Goal: Find specific page/section

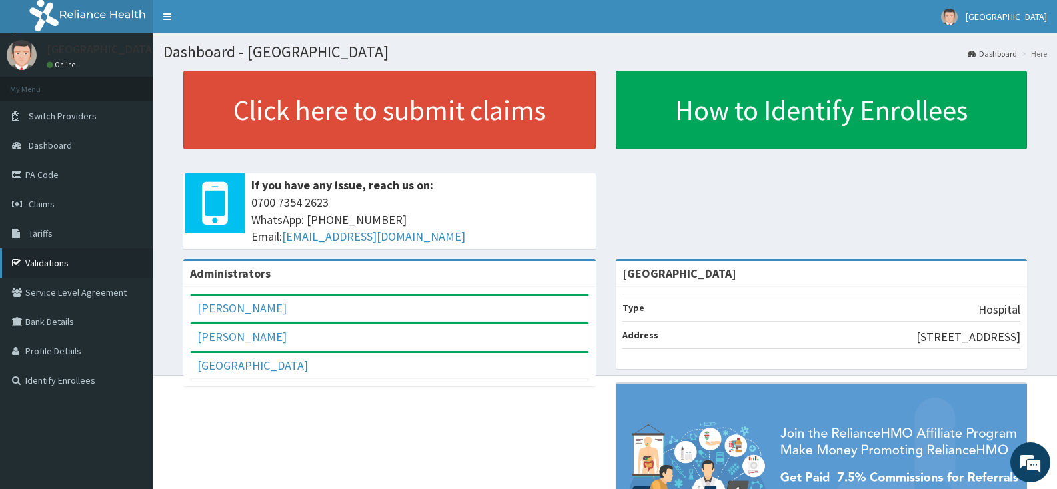
click at [40, 261] on link "Validations" at bounding box center [76, 262] width 153 height 29
click at [55, 232] on link "Tariffs" at bounding box center [76, 233] width 153 height 29
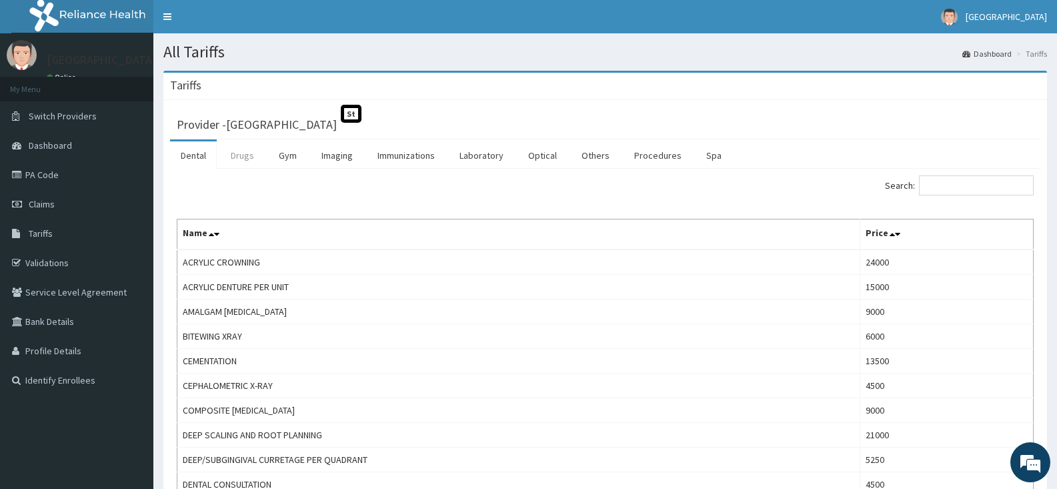
click at [239, 159] on link "Drugs" at bounding box center [242, 155] width 45 height 28
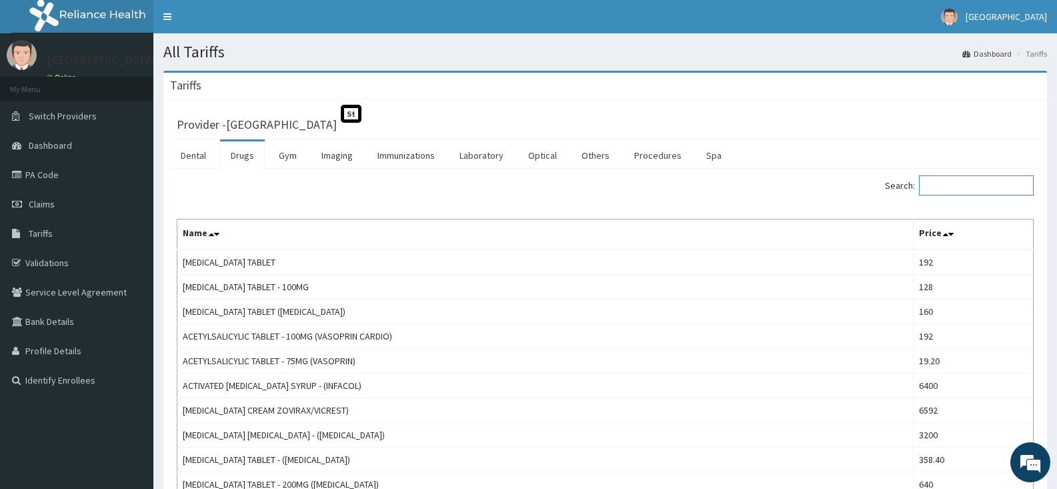
click at [959, 185] on input "Search:" at bounding box center [976, 185] width 115 height 20
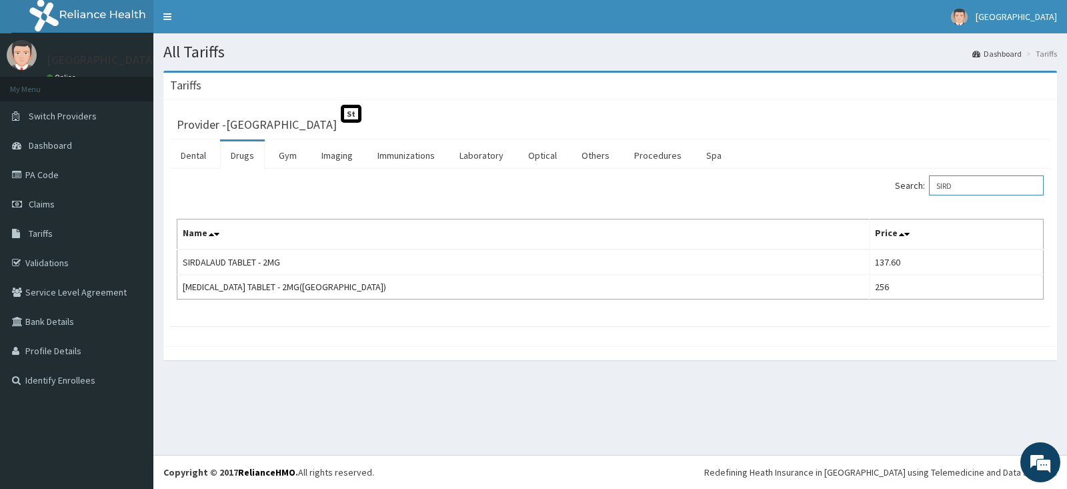
drag, startPoint x: 999, startPoint y: 191, endPoint x: 723, endPoint y: 180, distance: 275.7
click at [723, 180] on div "Search: SIRD" at bounding box center [832, 186] width 424 height 23
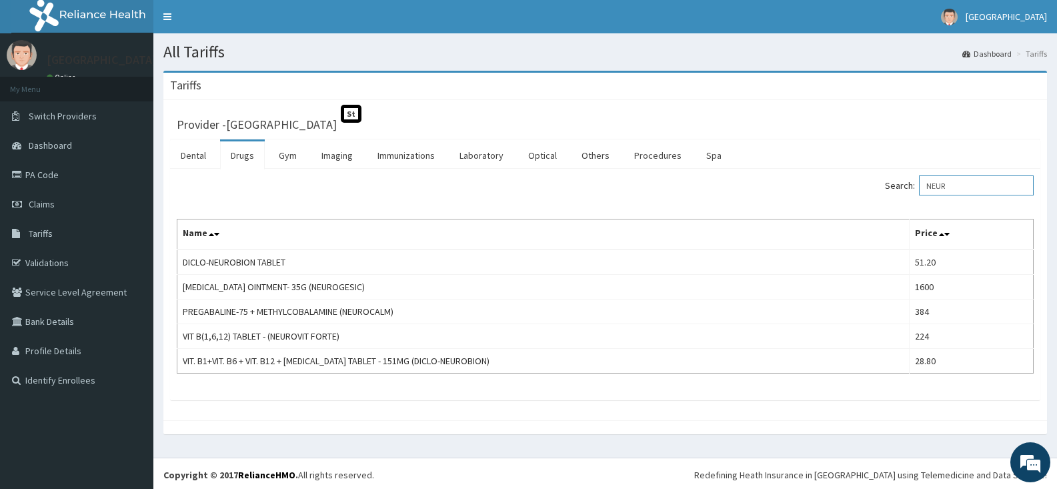
type input "NEUR"
